Goal: Task Accomplishment & Management: Use online tool/utility

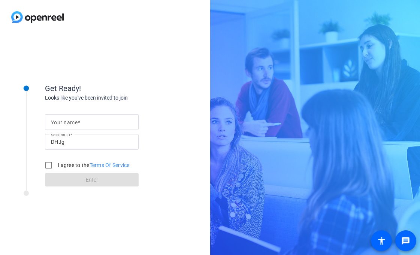
click at [75, 120] on mat-label "Your name" at bounding box center [64, 123] width 27 height 6
click at [75, 120] on input "Your name" at bounding box center [92, 122] width 82 height 9
type input "[PERSON_NAME]"
click at [49, 166] on input "I agree to the Terms Of Service" at bounding box center [48, 165] width 15 height 15
checkbox input "true"
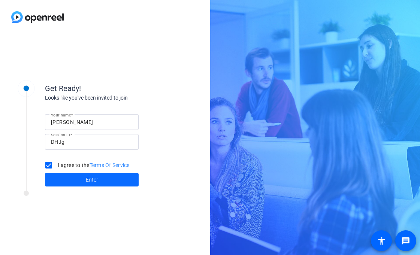
click at [59, 174] on span at bounding box center [92, 180] width 94 height 18
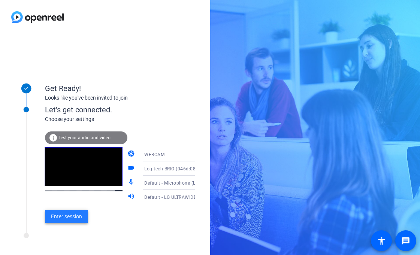
click at [63, 215] on span "Enter session" at bounding box center [66, 217] width 31 height 8
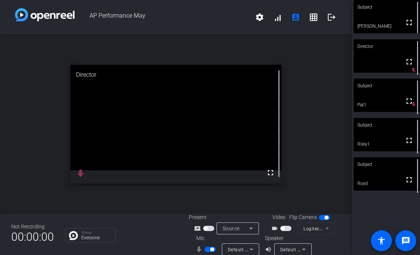
click at [303, 231] on div "Video Flip Camera videocam_outline Logitech BRIO (046d:085e)" at bounding box center [303, 224] width 76 height 21
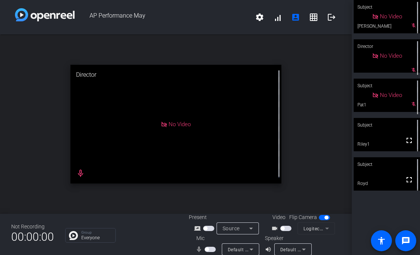
click at [319, 221] on span "button" at bounding box center [324, 217] width 11 height 5
click at [320, 220] on span "button" at bounding box center [322, 218] width 4 height 4
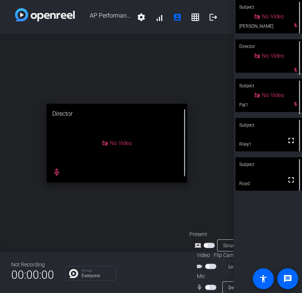
click at [257, 212] on div "Subject No Video [PERSON_NAME] mic_off_outline Director No Video mic_off_outlin…" at bounding box center [267, 146] width 68 height 293
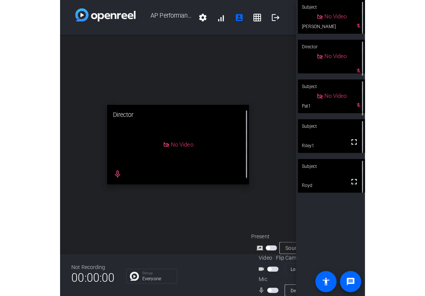
scroll to position [30, 0]
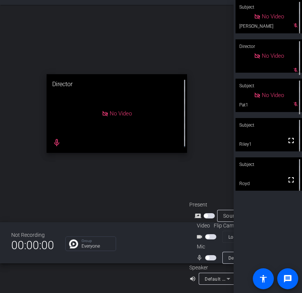
click at [212, 252] on div "mic_none Default - Microphone (Logitech BRIO) (046d:085e)" at bounding box center [226, 258] width 75 height 12
click at [210, 254] on mat-slide-toggle at bounding box center [211, 258] width 13 height 8
click at [209, 255] on span "button" at bounding box center [210, 257] width 11 height 5
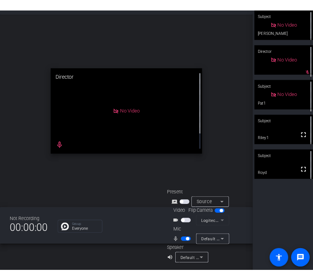
scroll to position [9, 0]
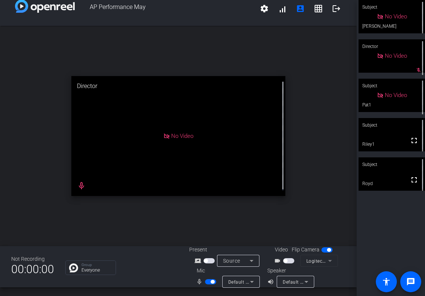
click at [210, 255] on span "button" at bounding box center [212, 282] width 4 height 4
click at [394, 219] on div "Subject No Video [PERSON_NAME] mic_off_outline Director No Video mic_off_outlin…" at bounding box center [390, 148] width 68 height 296
click at [209, 255] on span "button" at bounding box center [210, 281] width 11 height 5
click at [133, 251] on div "Not Recording 00:00:00 Group Everyone Present screen_share_outline Source Video…" at bounding box center [178, 266] width 356 height 41
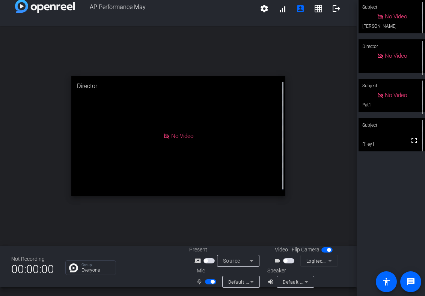
click at [142, 255] on div "Group Everyone" at bounding box center [121, 268] width 113 height 15
click at [132, 255] on div "Not Recording 00:00:00 Group Everyone Present screen_share_outline Source Video…" at bounding box center [178, 266] width 356 height 41
click at [0, 91] on html "Accessibility Screen-Reader Guide, Feedback, and Issue Reporting | New window A…" at bounding box center [212, 148] width 425 height 296
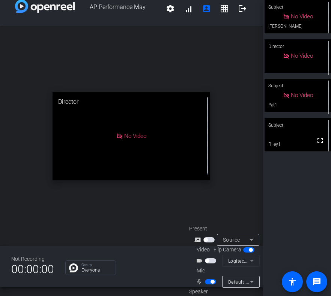
click at [211, 255] on span "button" at bounding box center [210, 260] width 11 height 5
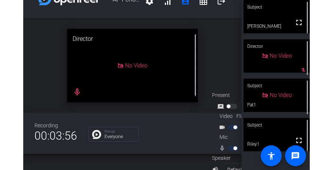
scroll to position [30, 0]
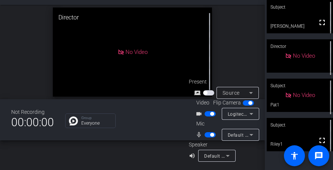
click at [225, 52] on div "open_in_new Director No Video" at bounding box center [132, 52] width 265 height 95
